Goal: Transaction & Acquisition: Purchase product/service

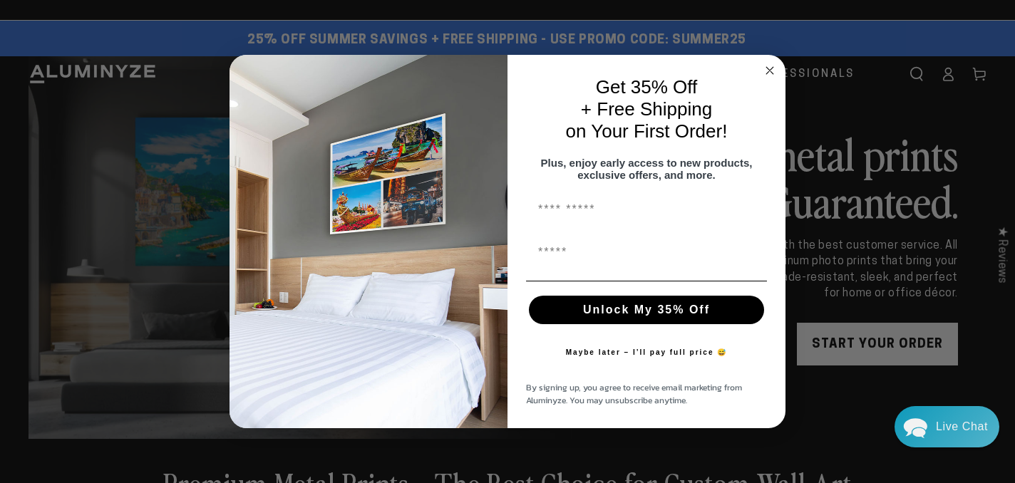
click at [767, 63] on circle "Close dialog" at bounding box center [770, 71] width 16 height 16
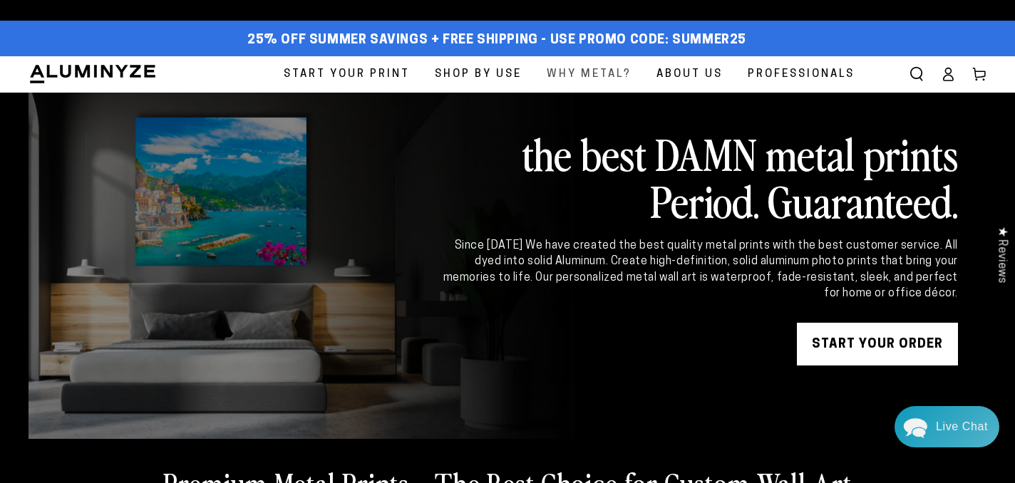
click at [587, 66] on span "Why Metal?" at bounding box center [589, 74] width 85 height 19
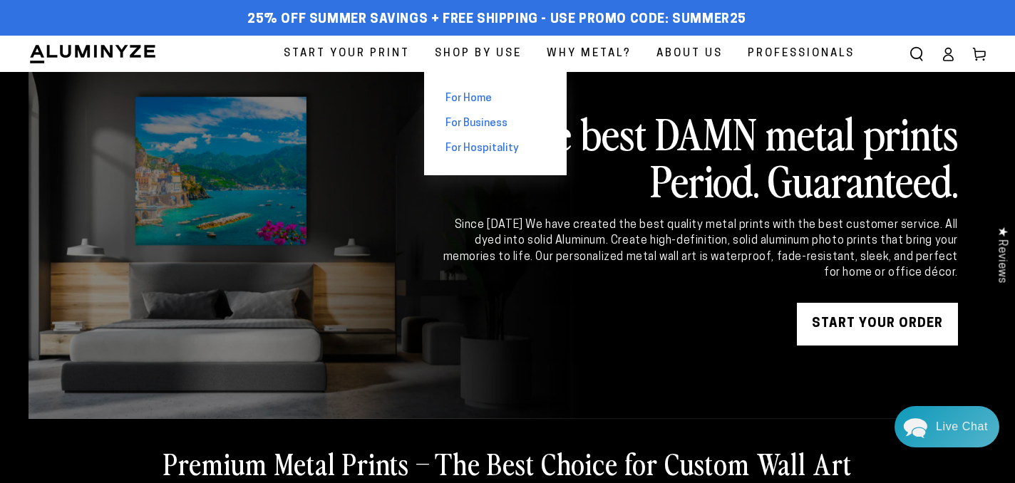
click at [467, 93] on span "For Home" at bounding box center [469, 98] width 46 height 15
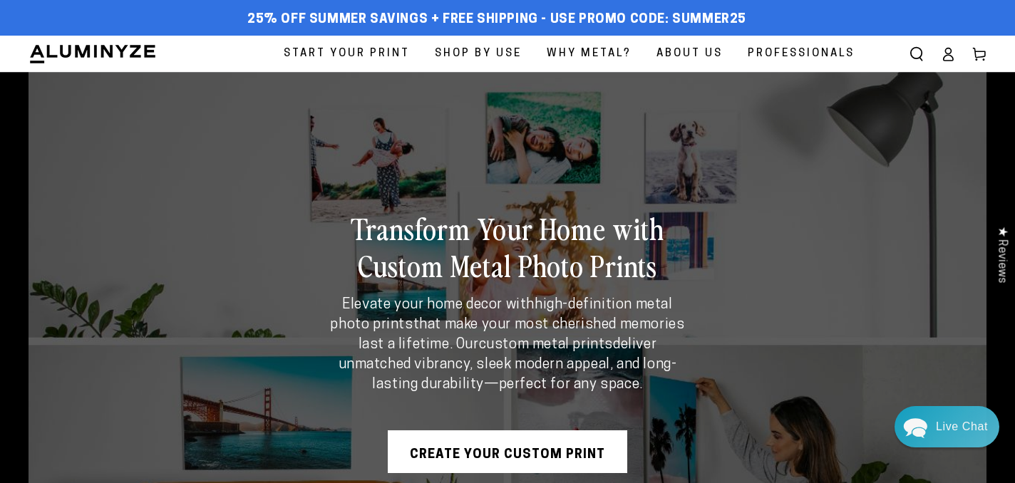
click at [516, 455] on link "Create Your Custom Print" at bounding box center [508, 452] width 240 height 43
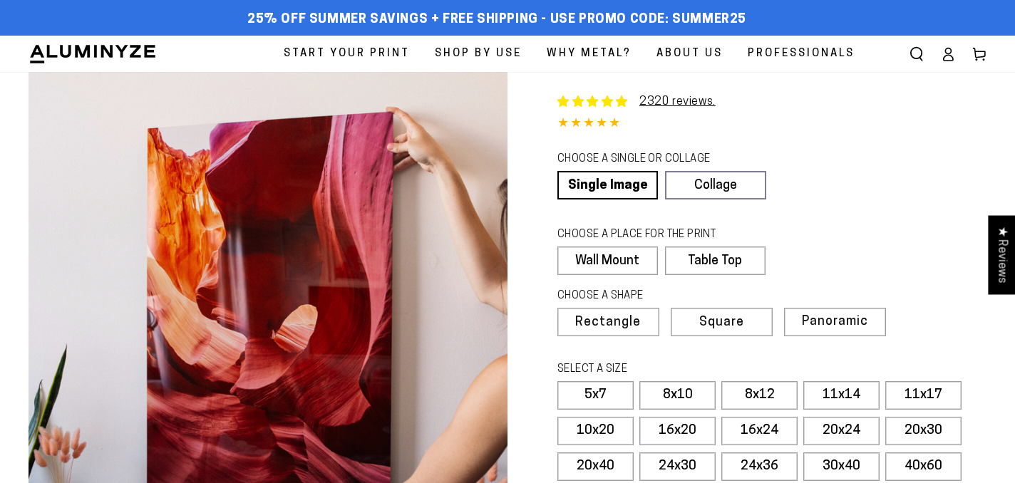
select select "**********"
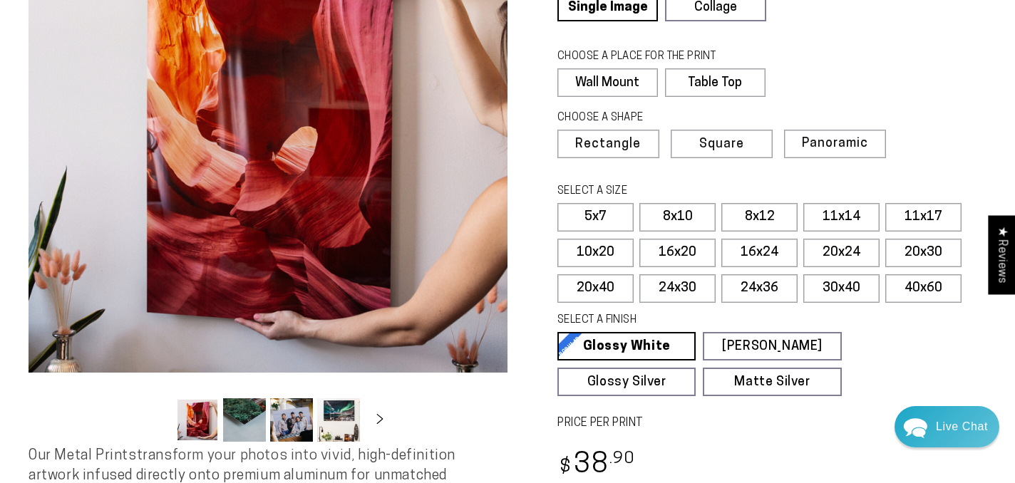
scroll to position [174, 0]
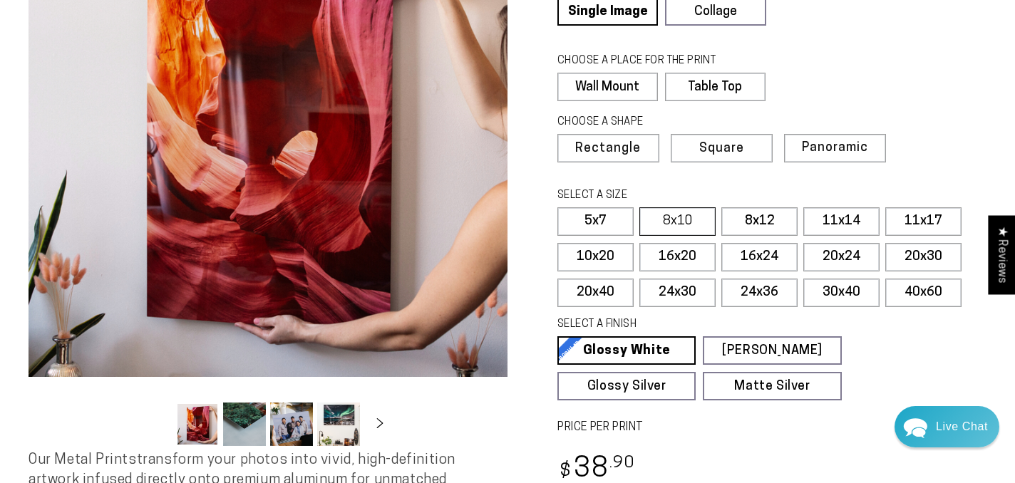
click at [685, 221] on label "8x10" at bounding box center [678, 221] width 76 height 29
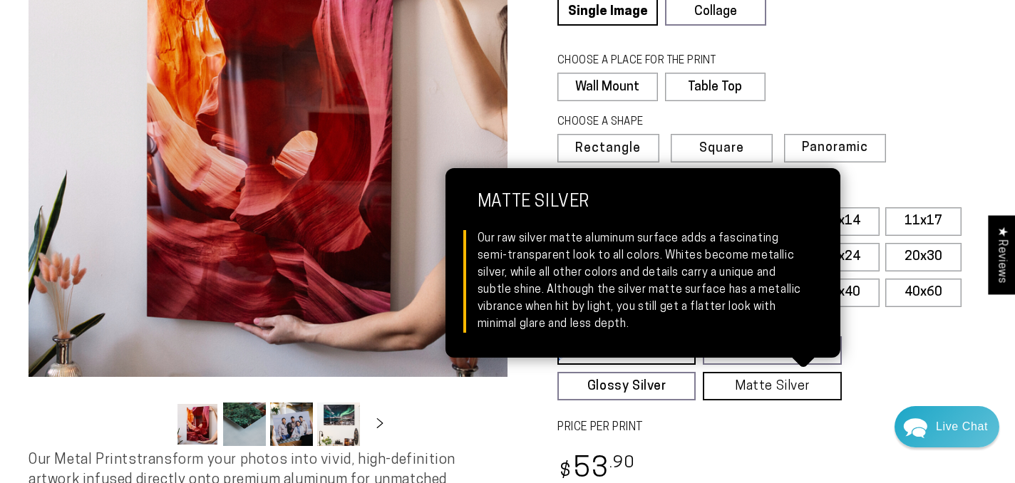
click at [741, 386] on link "Matte Silver Matte Silver Our raw silver matte aluminum surface adds a fascinat…" at bounding box center [772, 386] width 138 height 29
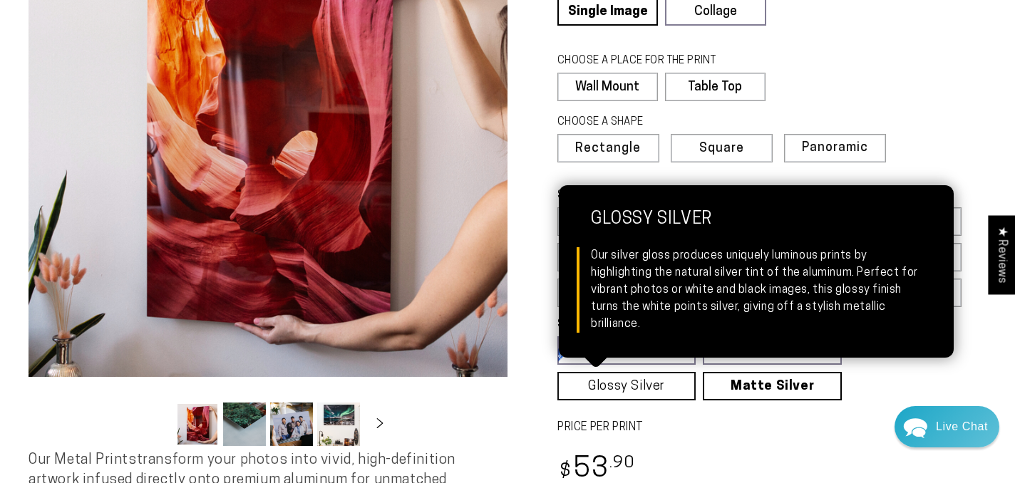
click at [667, 384] on link "Glossy Silver Glossy Silver Our silver gloss produces uniquely luminous prints …" at bounding box center [627, 386] width 138 height 29
